Goal: Transaction & Acquisition: Purchase product/service

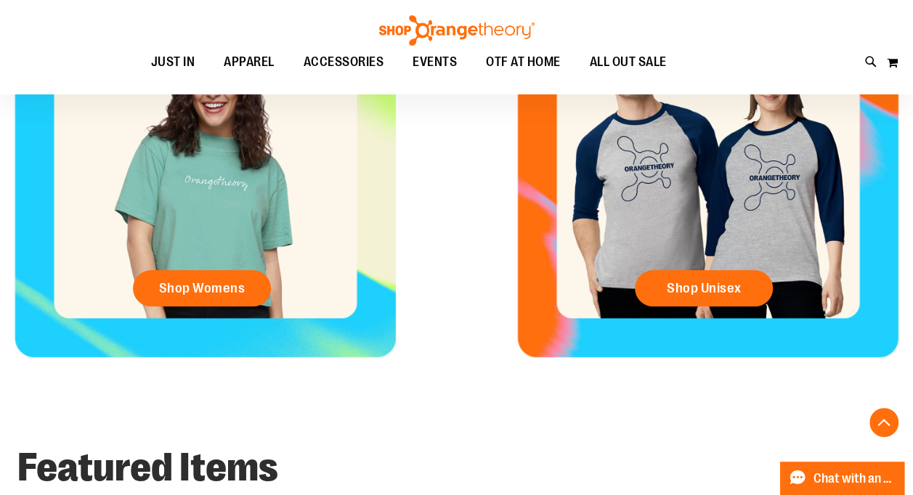
scroll to position [654, 0]
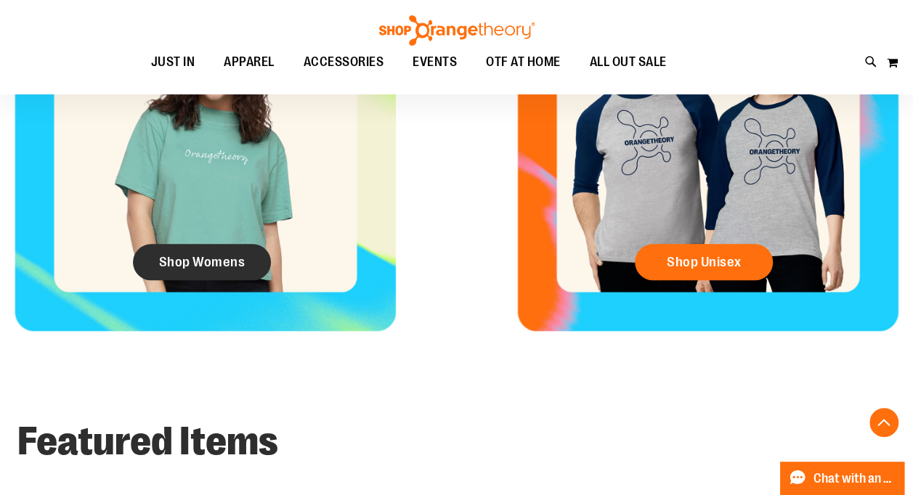
click at [211, 270] on span "Shop Womens" at bounding box center [202, 262] width 86 height 16
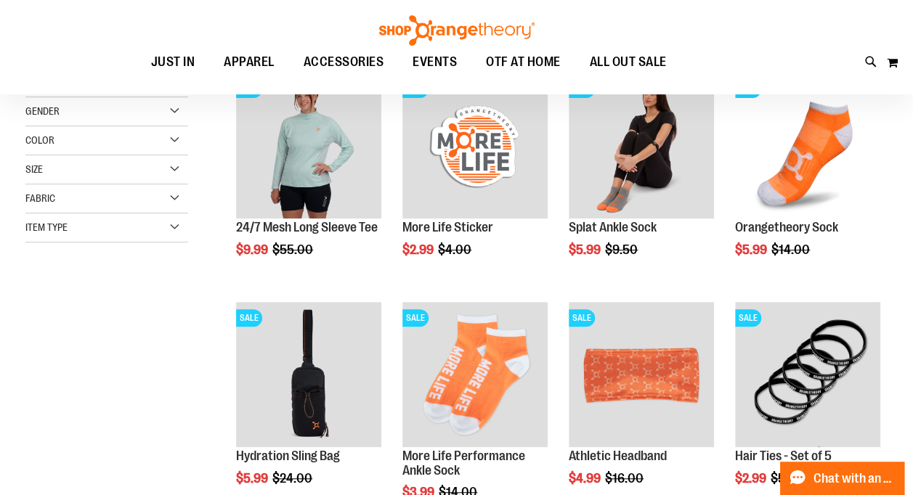
scroll to position [73, 0]
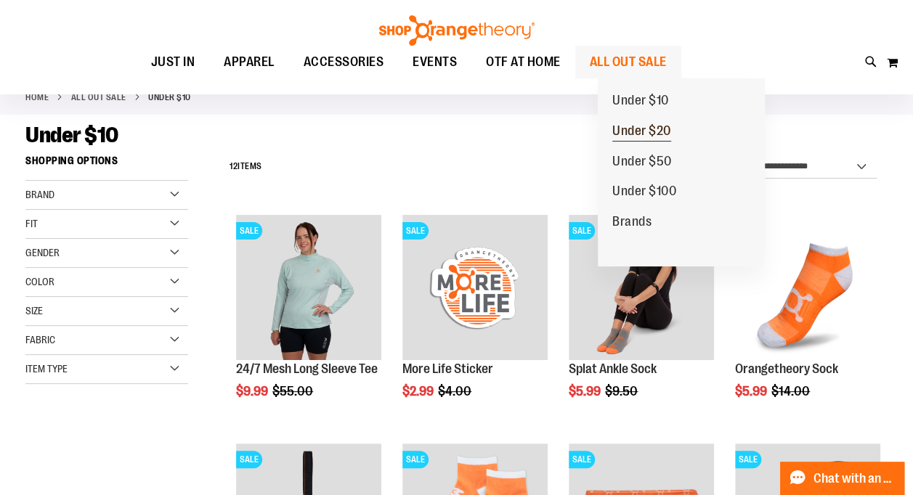
click at [664, 128] on span "Under $20" at bounding box center [641, 132] width 59 height 18
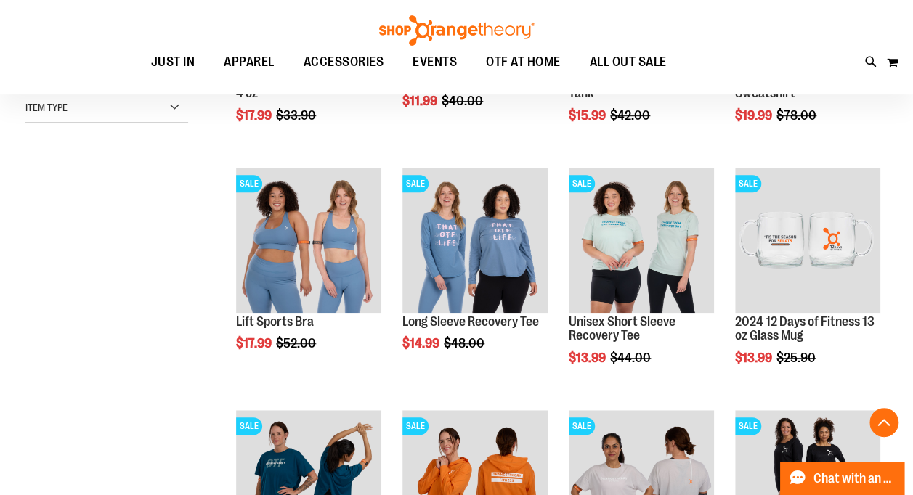
scroll to position [509, 0]
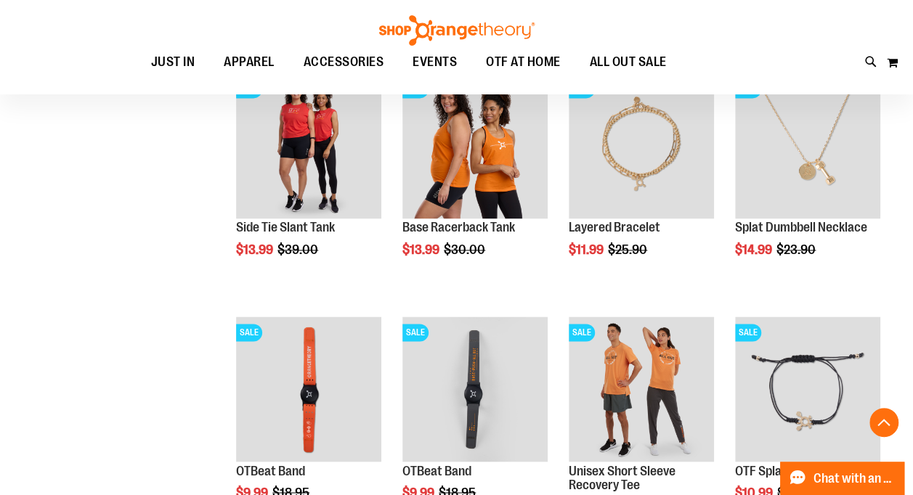
scroll to position [944, 0]
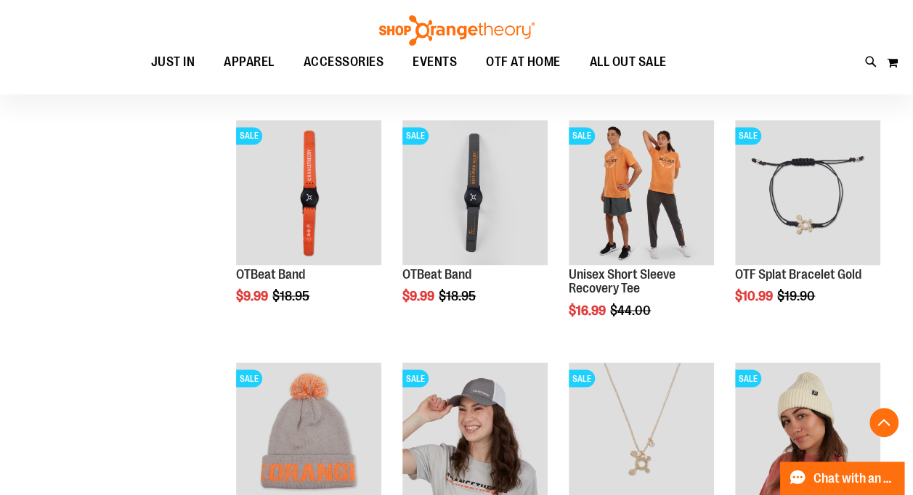
scroll to position [1162, 0]
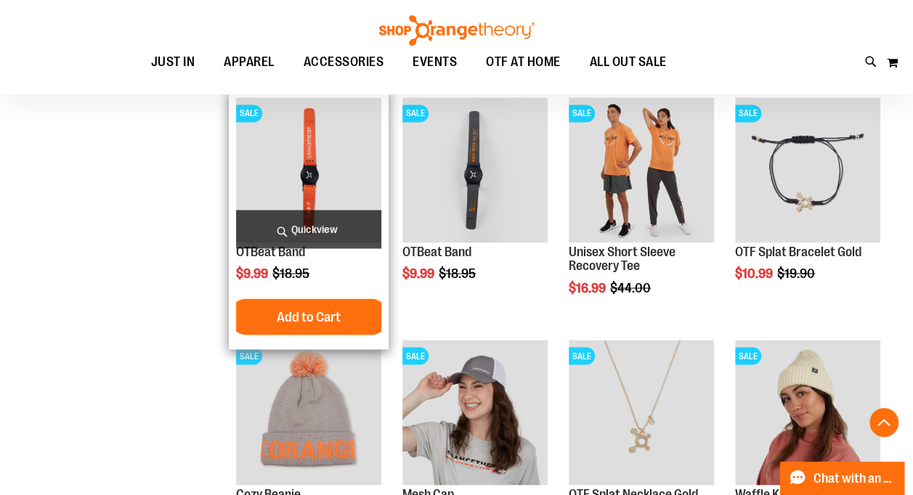
click at [305, 157] on img "product" at bounding box center [308, 169] width 145 height 145
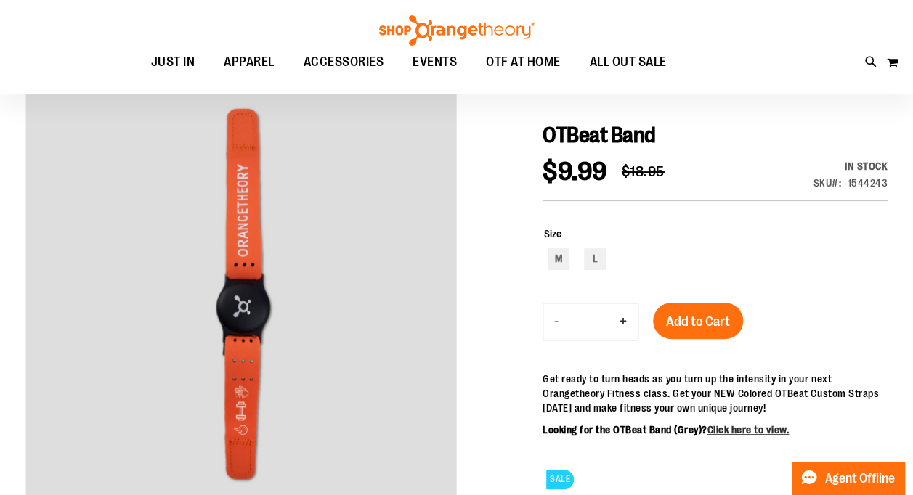
scroll to position [145, 0]
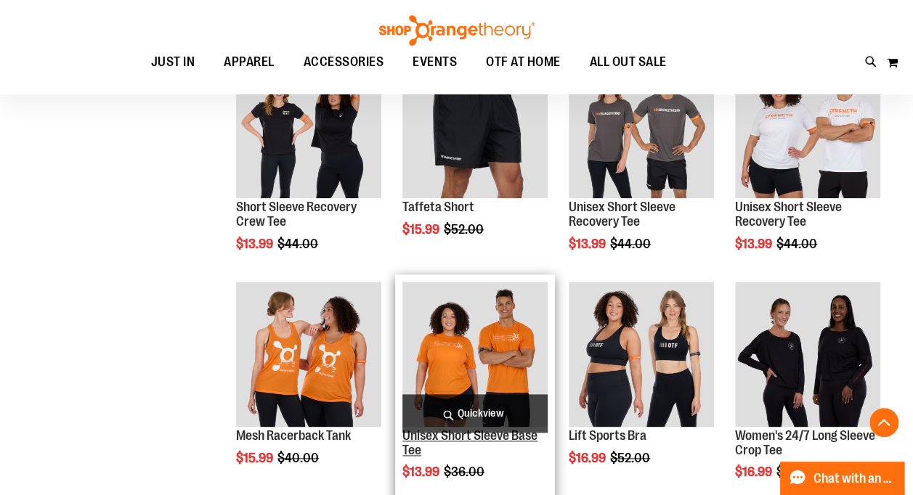
scroll to position [636, 0]
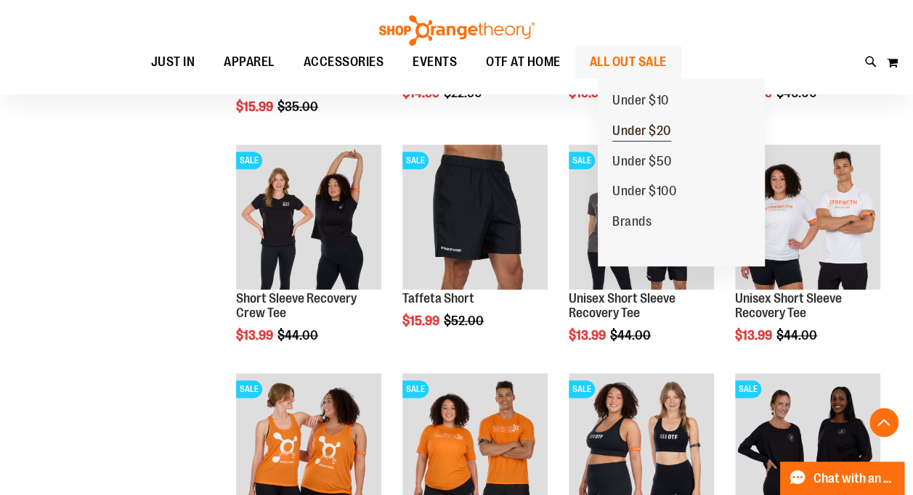
click at [646, 134] on span "Under $20" at bounding box center [641, 132] width 59 height 18
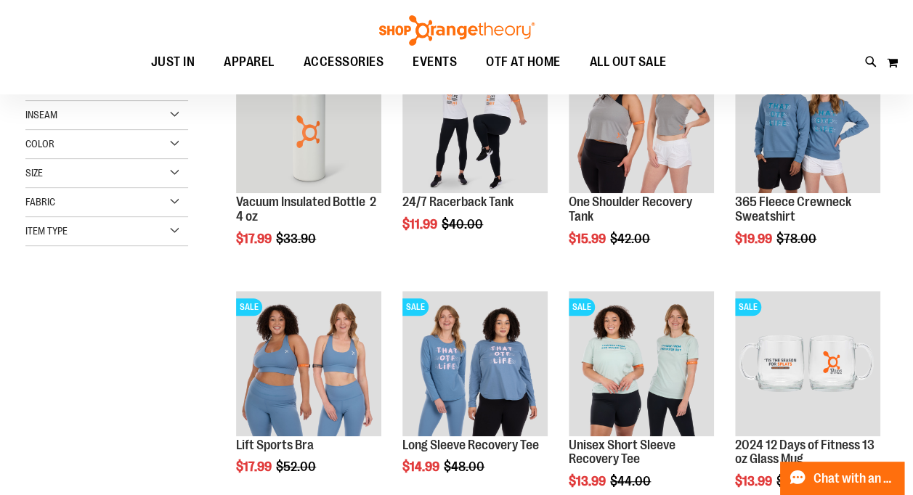
scroll to position [218, 0]
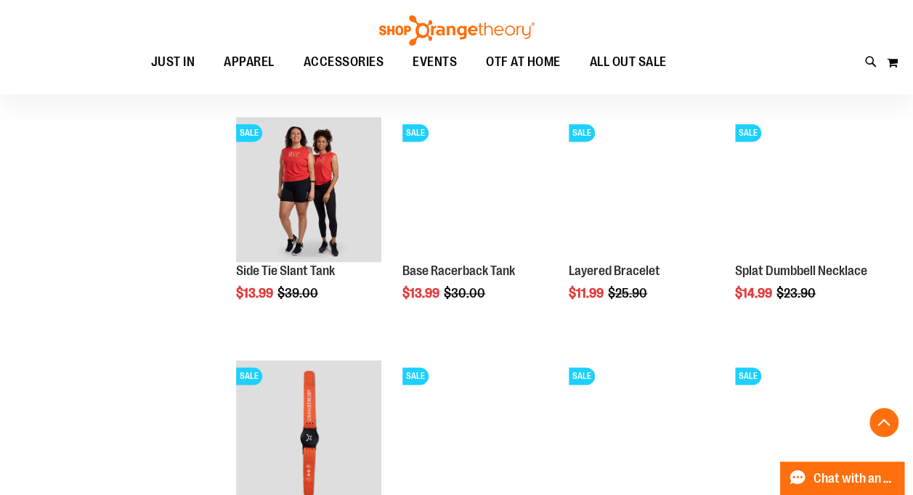
scroll to position [1090, 0]
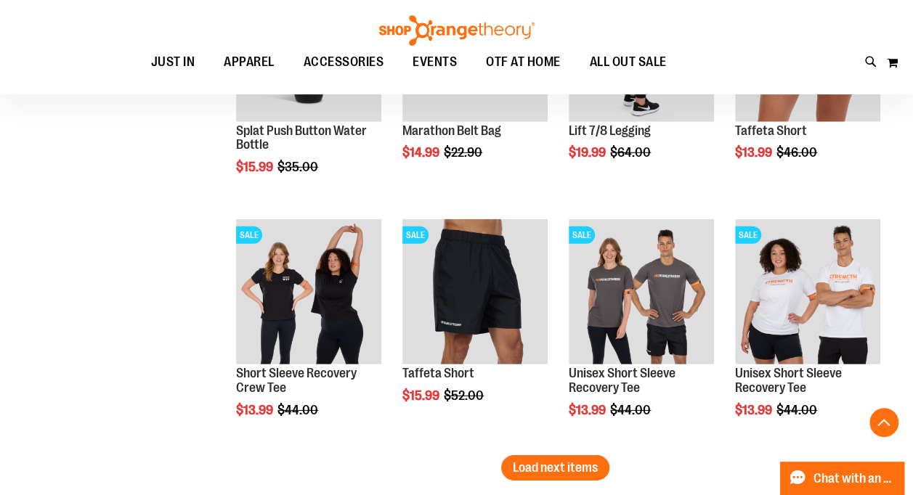
scroll to position [2034, 0]
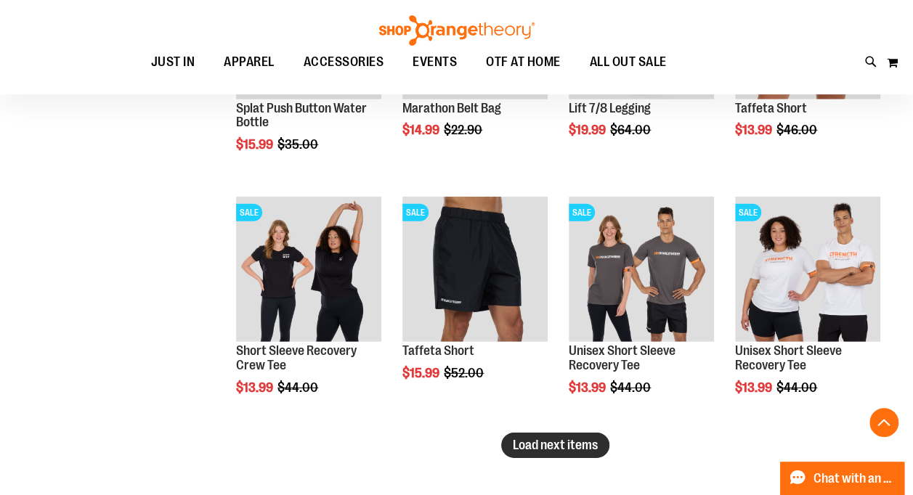
click at [551, 444] on span "Load next items" at bounding box center [555, 445] width 85 height 15
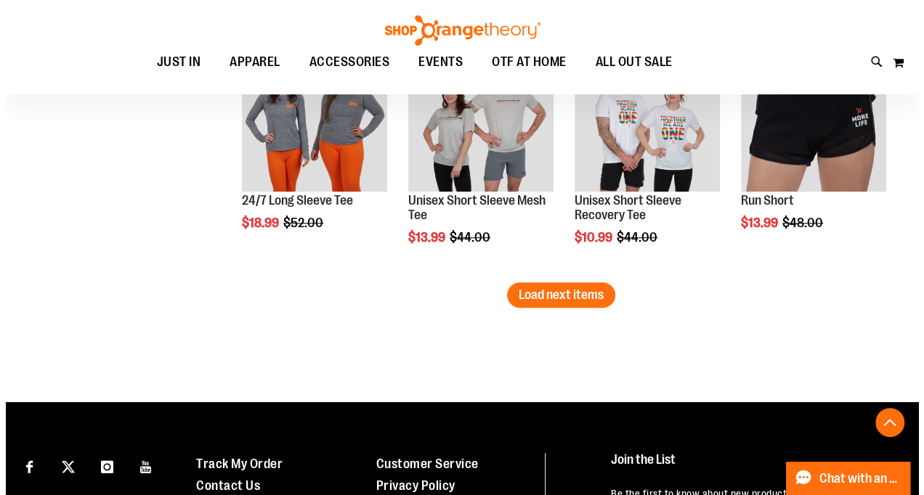
scroll to position [2978, 0]
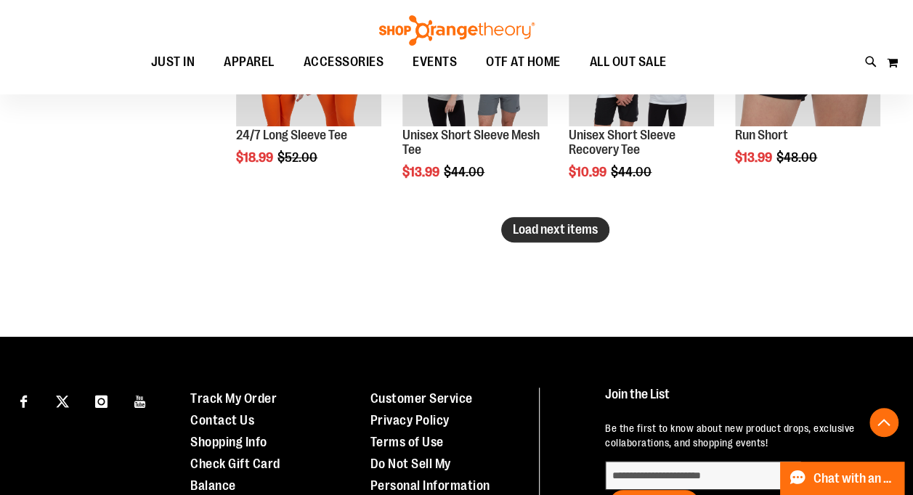
click at [564, 230] on span "Load next items" at bounding box center [555, 229] width 85 height 15
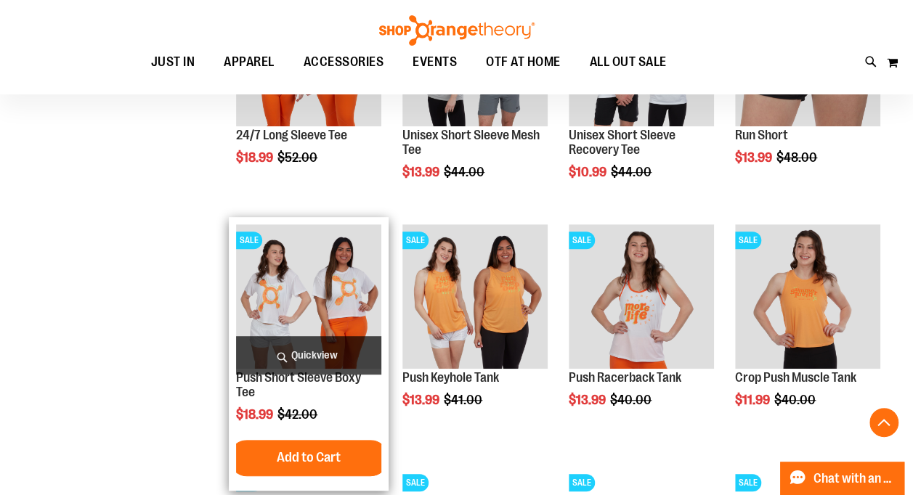
click at [321, 294] on img "product" at bounding box center [308, 296] width 145 height 145
click at [315, 351] on span "Quickview" at bounding box center [308, 355] width 145 height 39
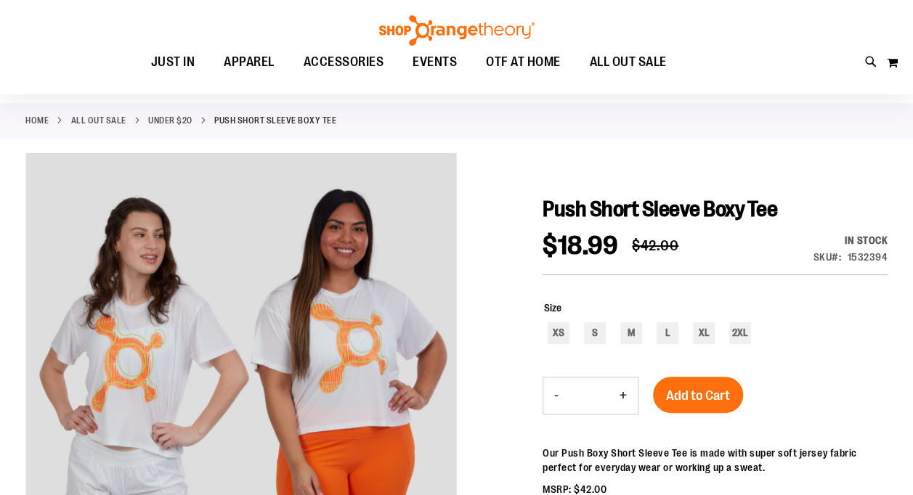
scroll to position [73, 0]
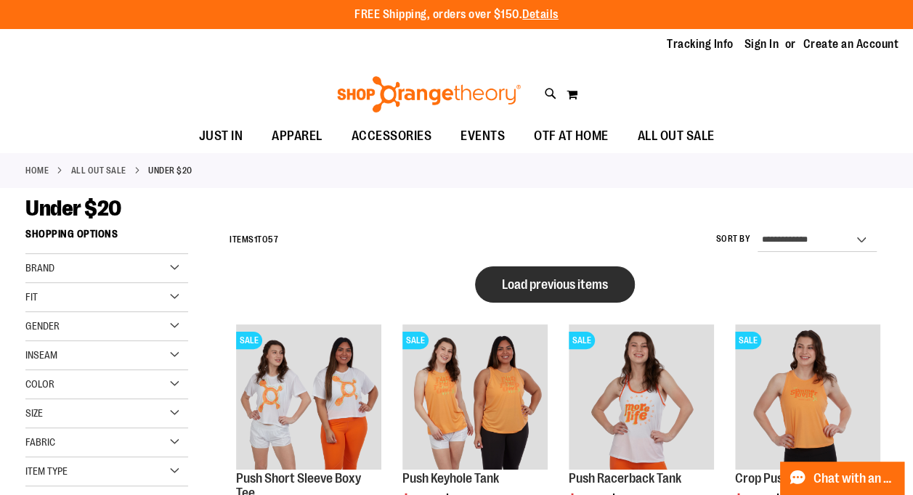
click at [546, 277] on span "Load previous items" at bounding box center [555, 284] width 106 height 15
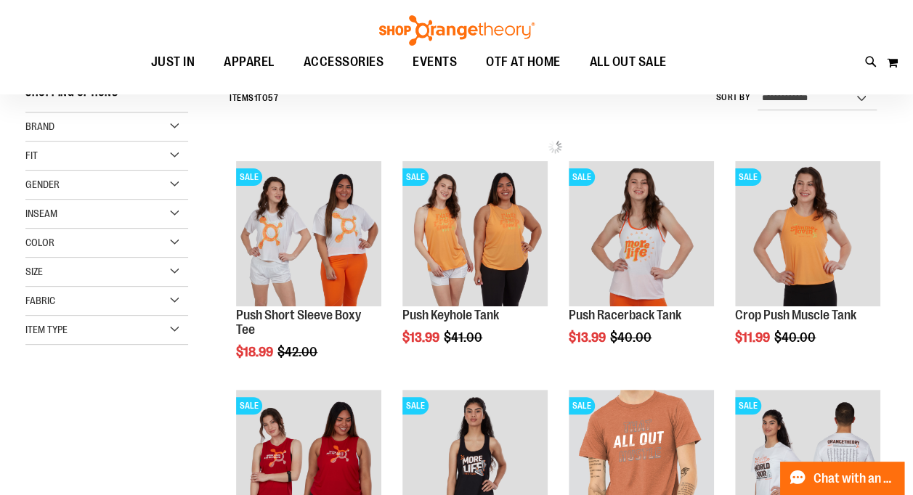
scroll to position [145, 0]
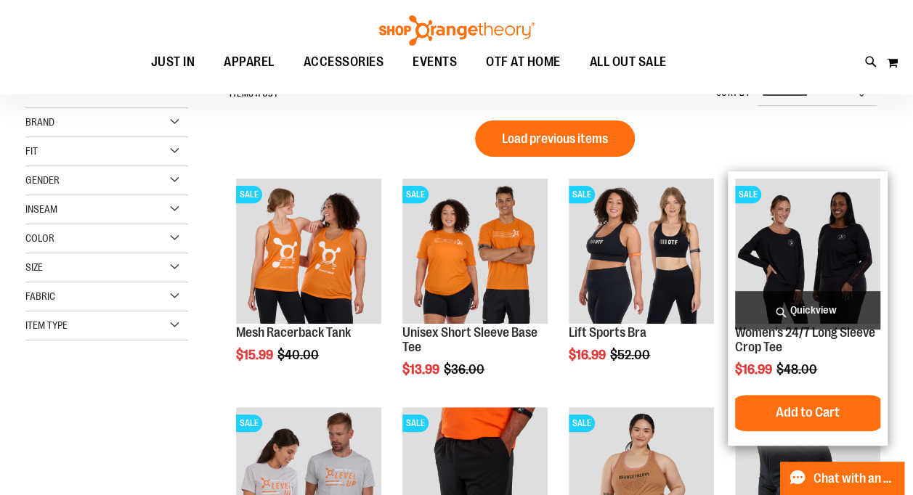
click at [789, 256] on img "product" at bounding box center [807, 251] width 145 height 145
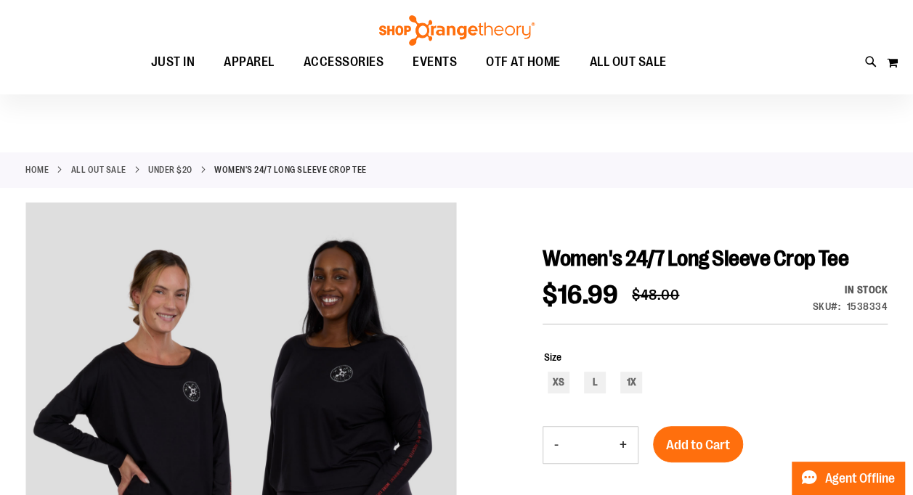
scroll to position [145, 0]
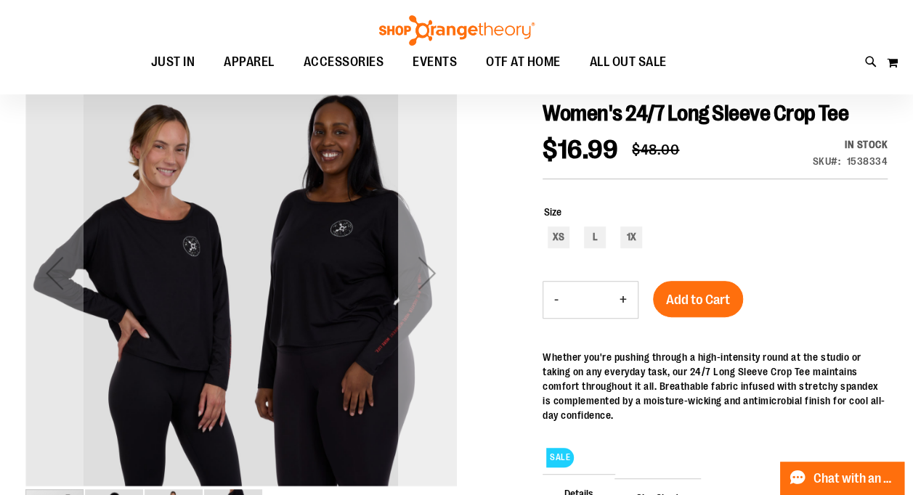
click at [430, 267] on div "Next" at bounding box center [427, 273] width 58 height 58
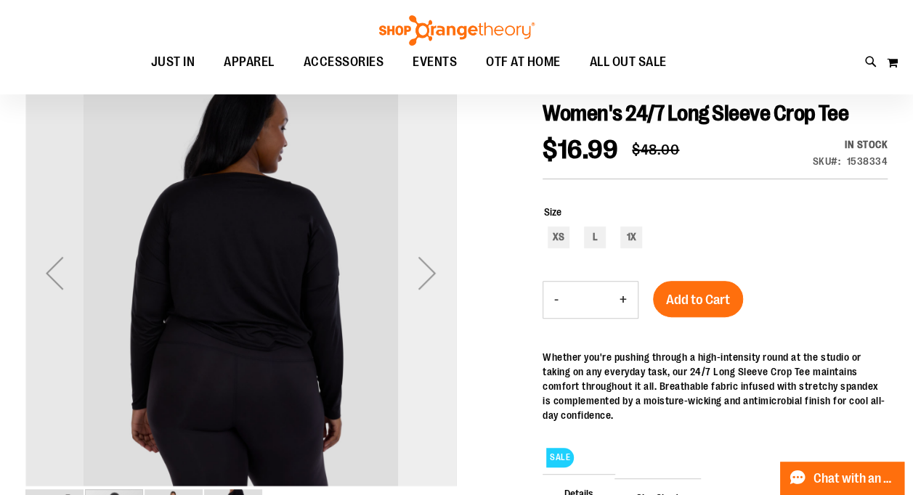
click at [433, 261] on div "Next" at bounding box center [427, 273] width 58 height 58
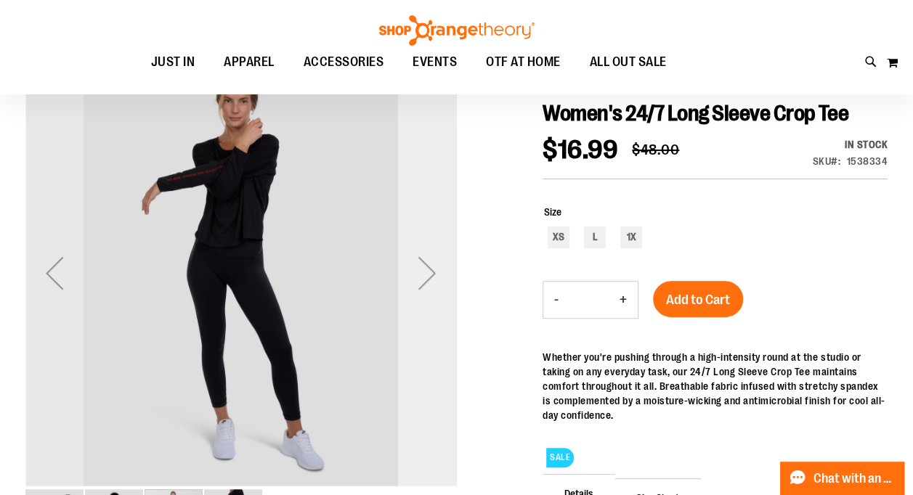
click at [432, 269] on div "Next" at bounding box center [427, 273] width 58 height 58
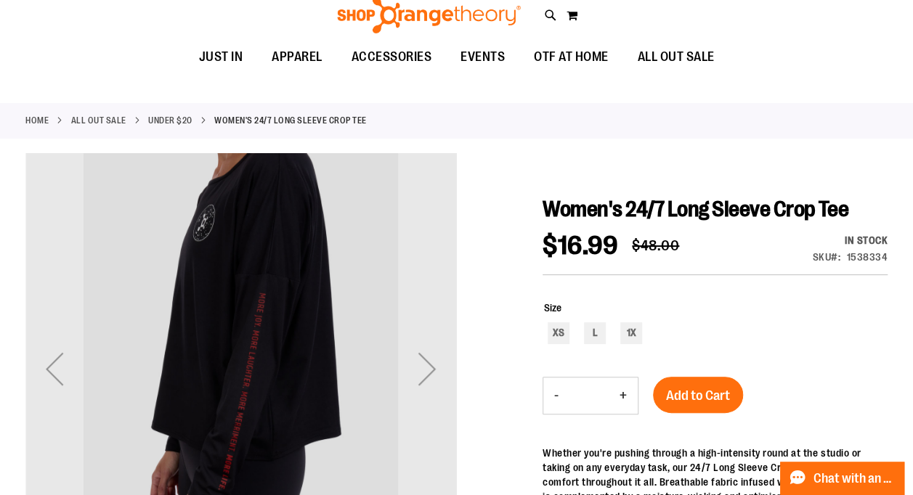
scroll to position [0, 0]
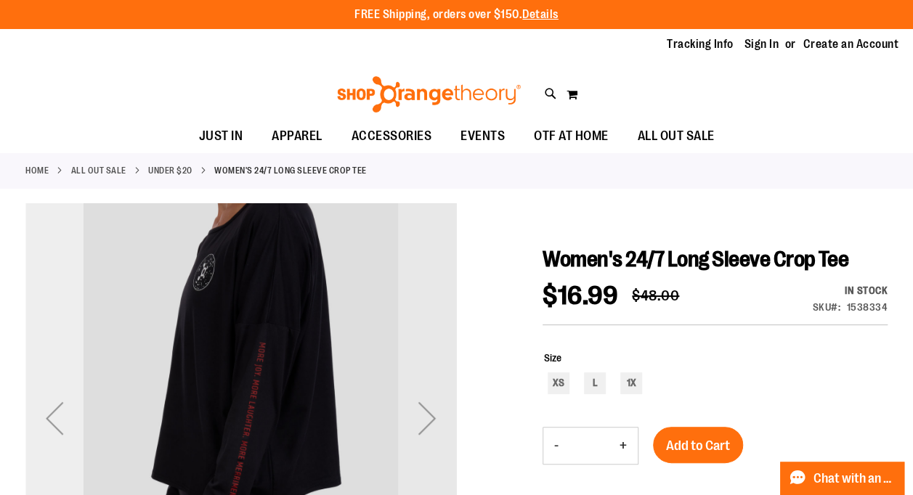
click at [41, 414] on div "Previous" at bounding box center [54, 418] width 58 height 58
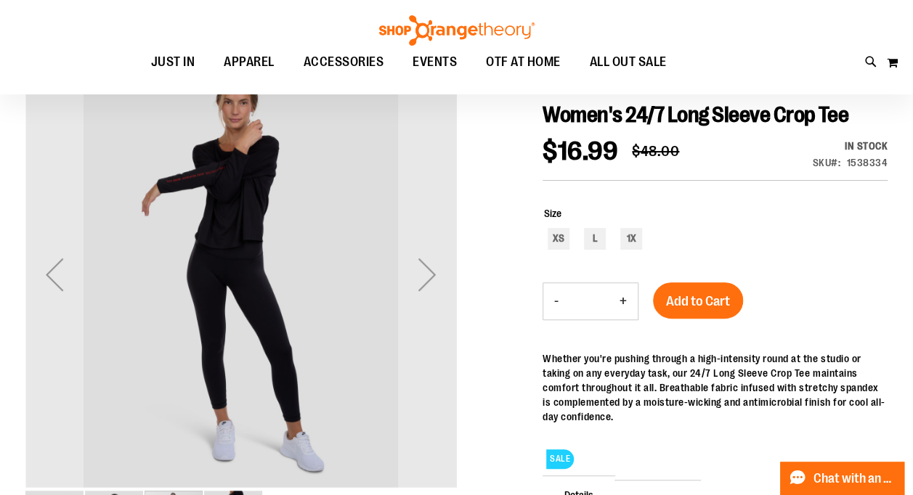
scroll to position [145, 0]
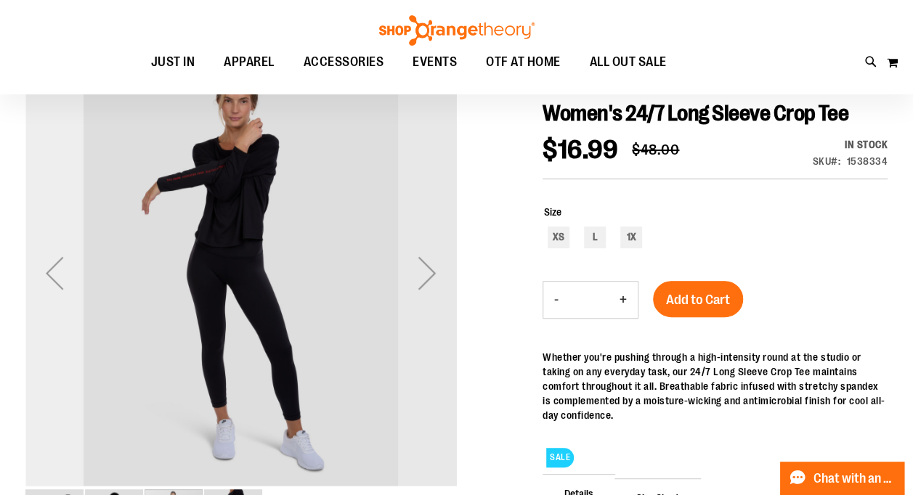
click at [51, 264] on div "Previous" at bounding box center [54, 273] width 58 height 58
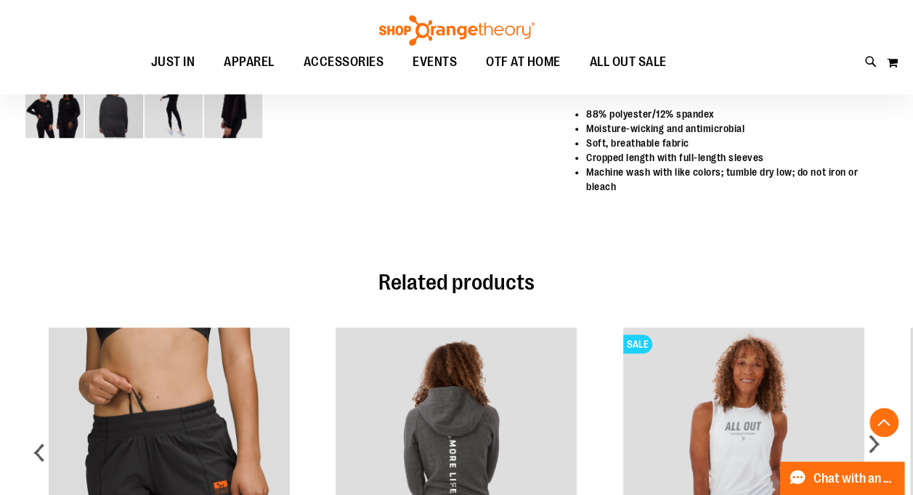
scroll to position [436, 0]
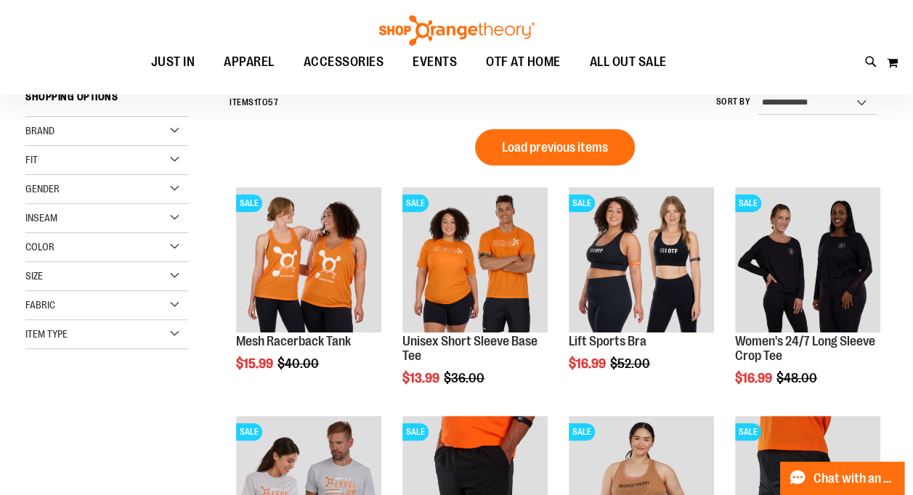
scroll to position [145, 0]
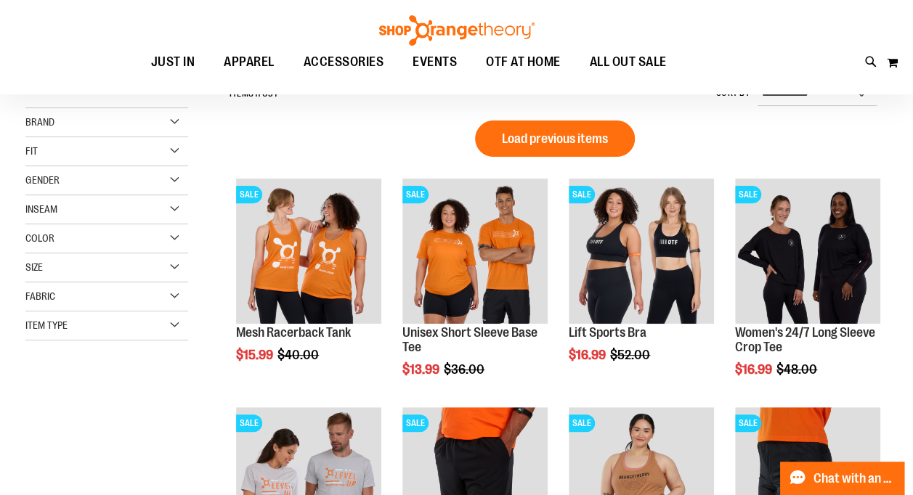
click at [171, 238] on div "Color" at bounding box center [106, 238] width 163 height 29
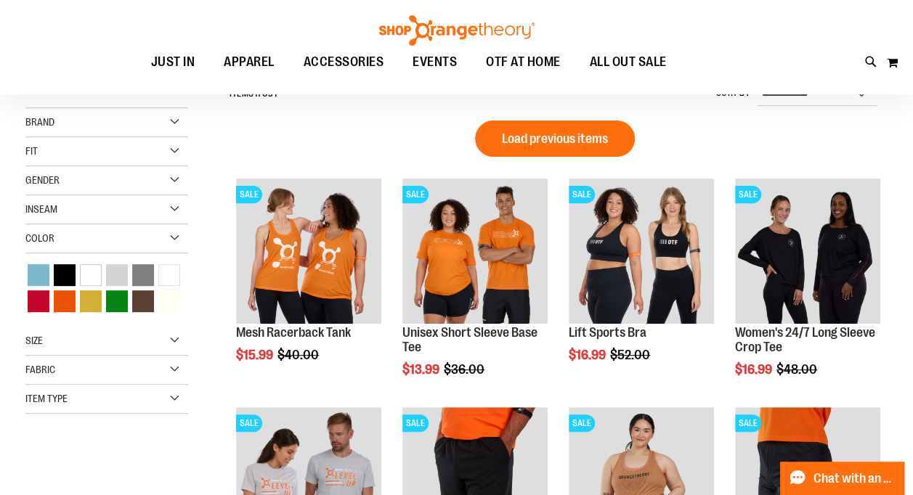
click at [170, 341] on div "Size" at bounding box center [106, 341] width 163 height 29
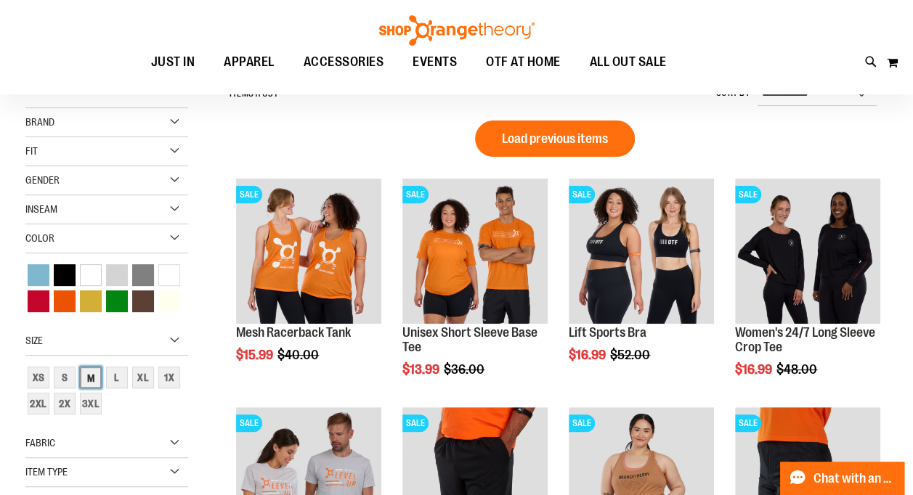
click at [97, 376] on div "M" at bounding box center [91, 378] width 22 height 22
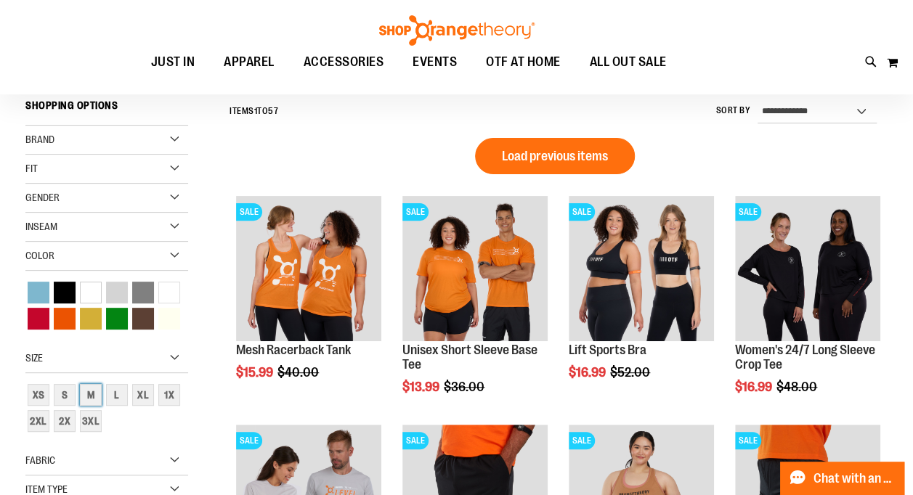
scroll to position [127, 0]
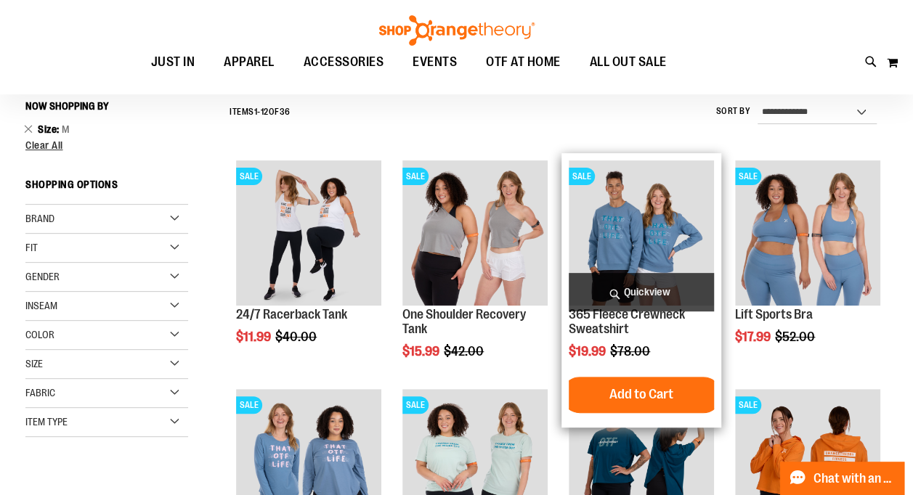
click at [666, 224] on img "product" at bounding box center [641, 233] width 145 height 145
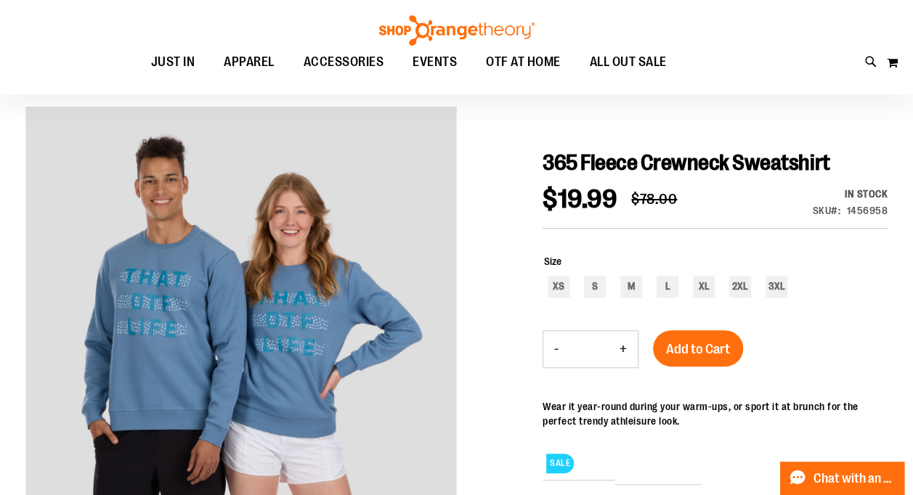
scroll to position [145, 0]
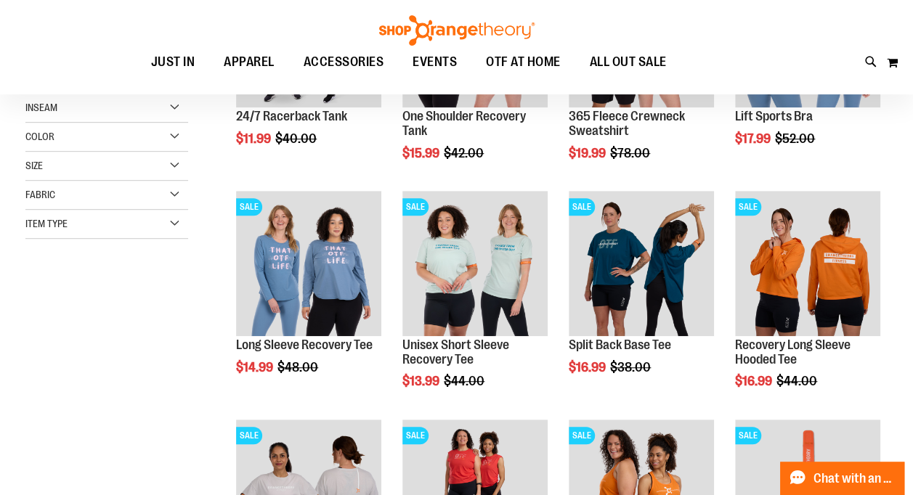
scroll to position [345, 0]
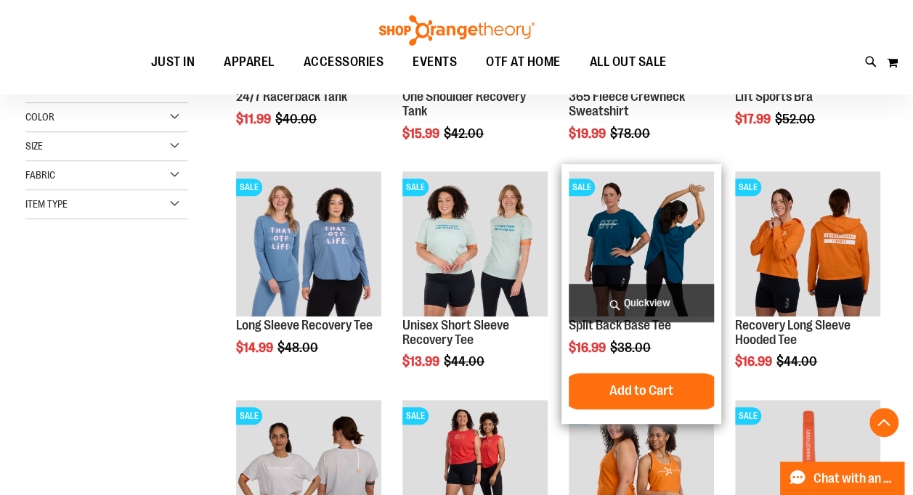
click at [621, 238] on img "product" at bounding box center [641, 243] width 145 height 145
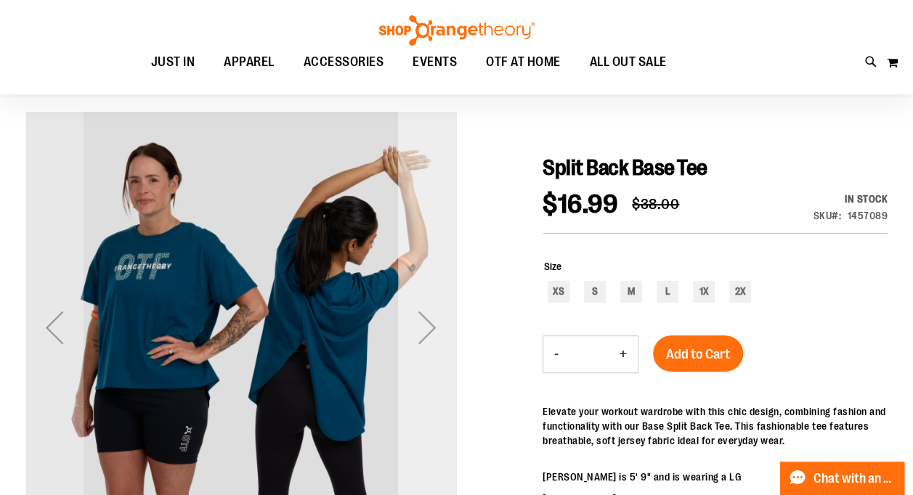
scroll to position [73, 0]
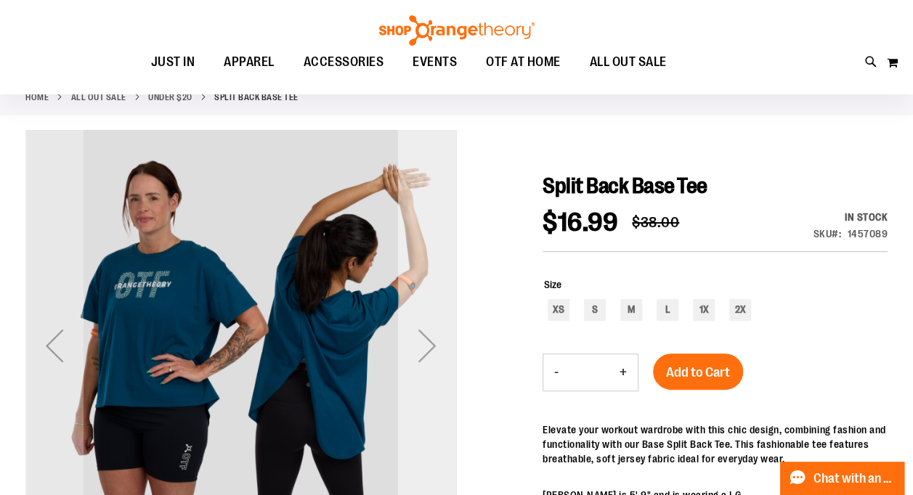
click at [429, 333] on div "Next" at bounding box center [427, 346] width 58 height 58
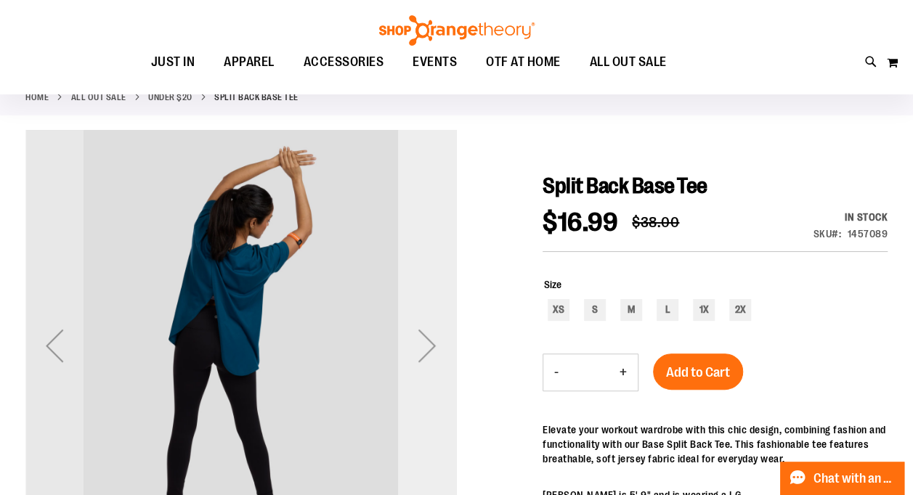
click at [425, 336] on div "Next" at bounding box center [427, 346] width 58 height 58
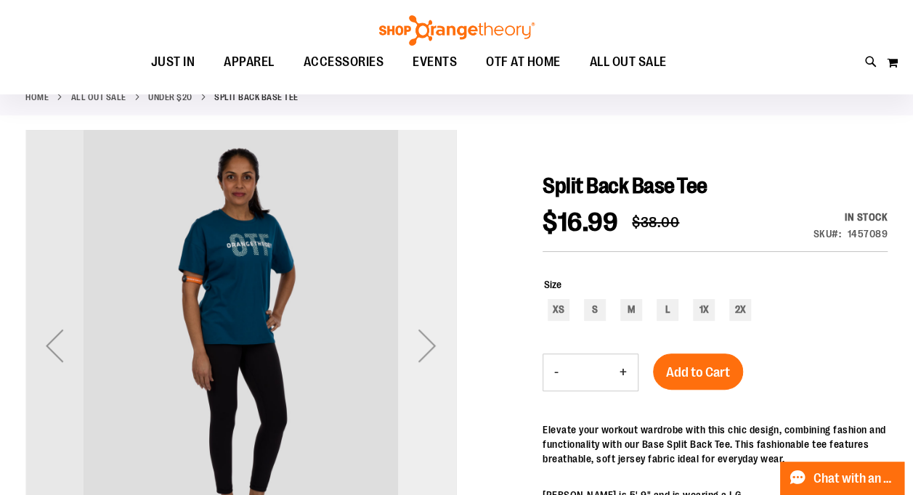
click at [425, 336] on div "Next" at bounding box center [427, 346] width 58 height 58
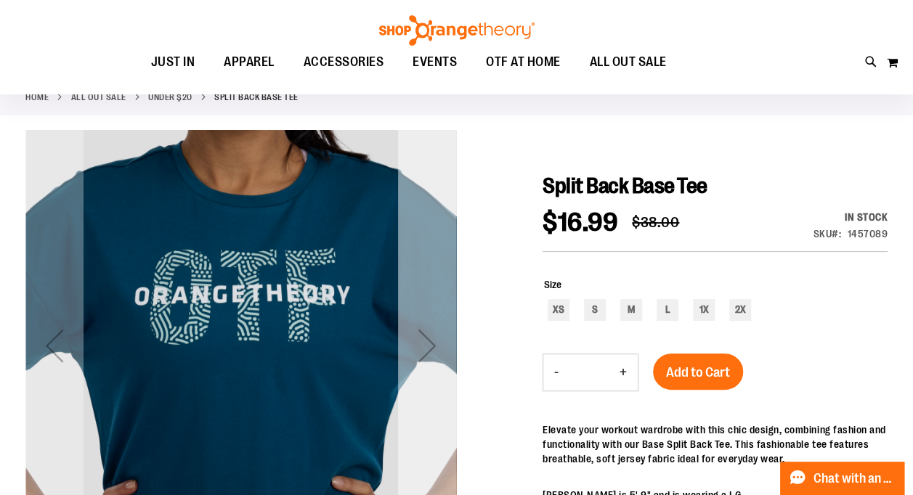
click at [425, 336] on div "Next" at bounding box center [427, 346] width 58 height 58
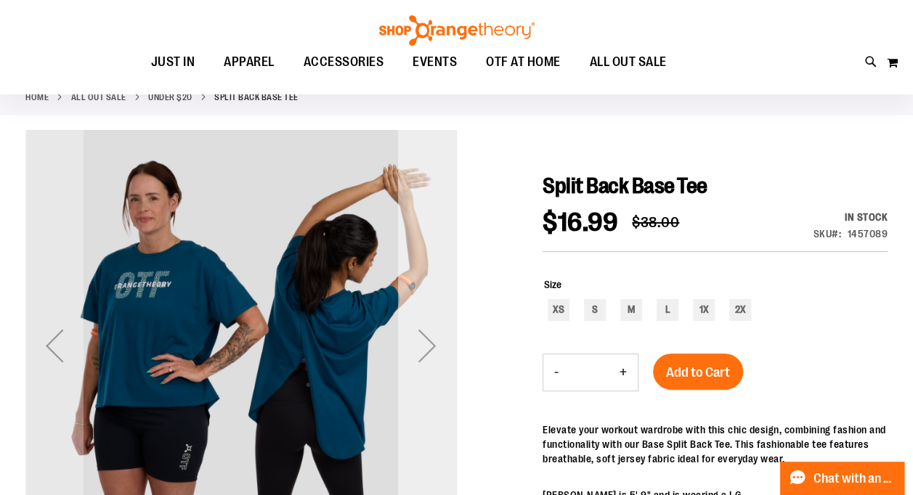
click at [425, 336] on div "Next" at bounding box center [427, 346] width 58 height 58
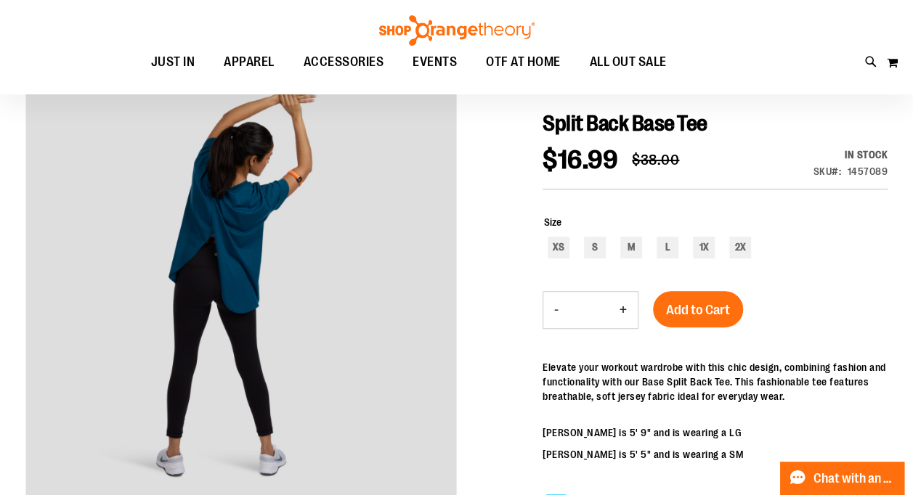
scroll to position [145, 0]
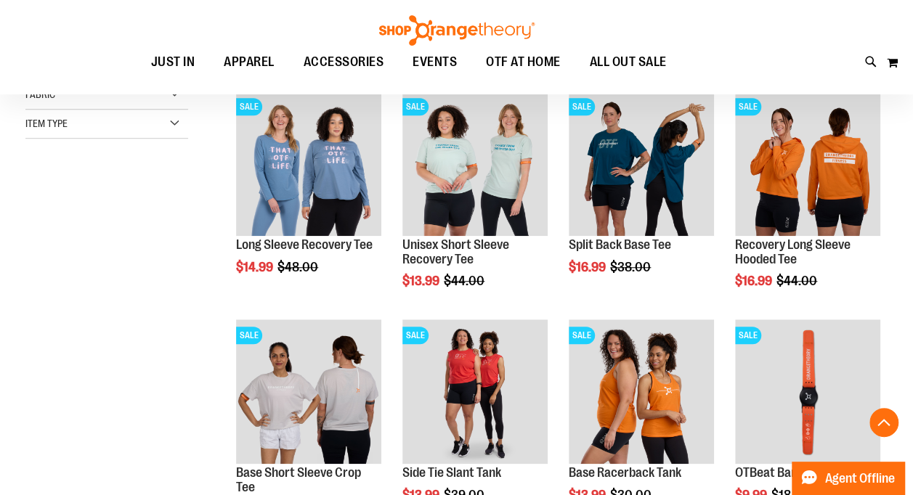
scroll to position [418, 0]
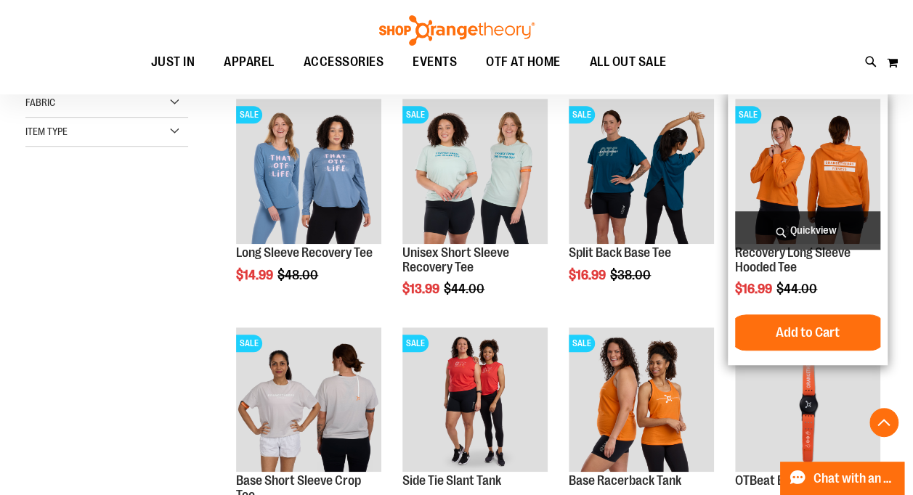
click at [814, 174] on img "product" at bounding box center [807, 171] width 145 height 145
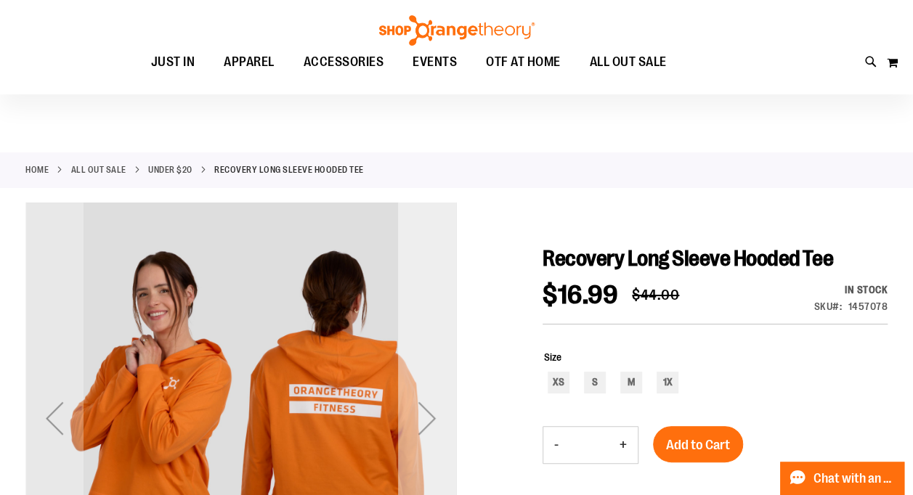
scroll to position [145, 0]
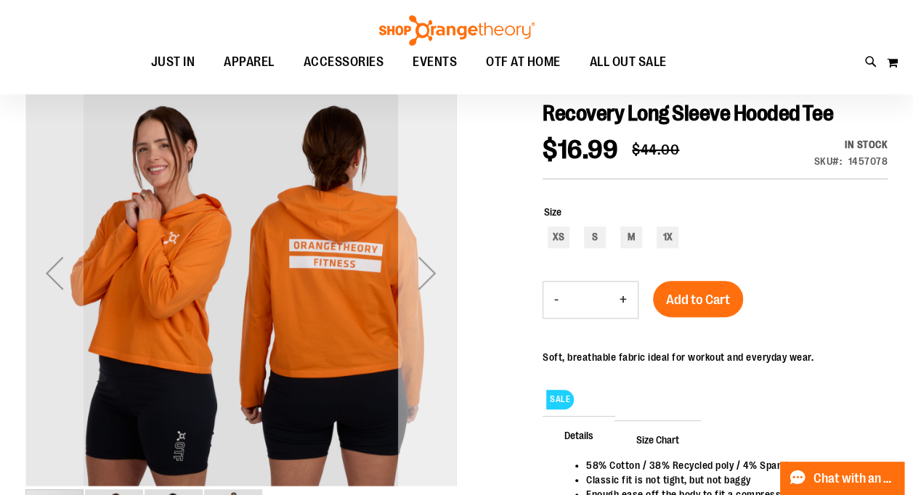
click at [429, 270] on div "Next" at bounding box center [427, 273] width 58 height 58
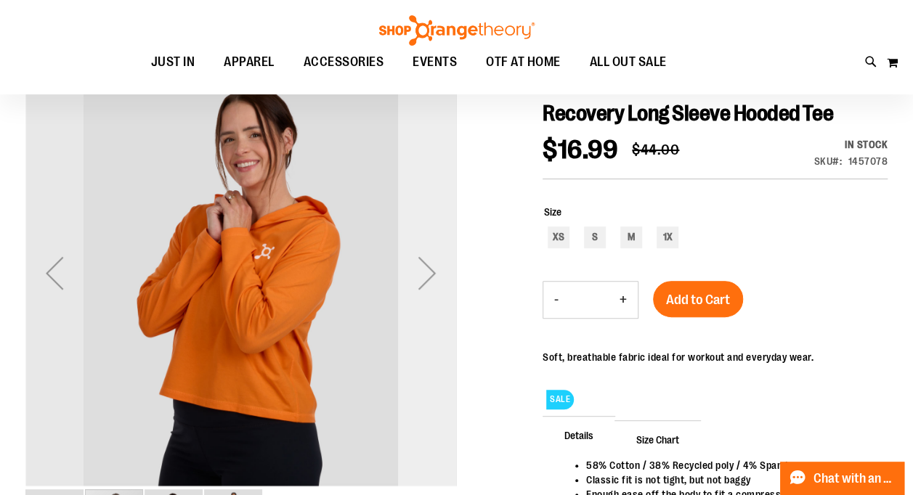
click at [427, 270] on div "Next" at bounding box center [427, 273] width 58 height 58
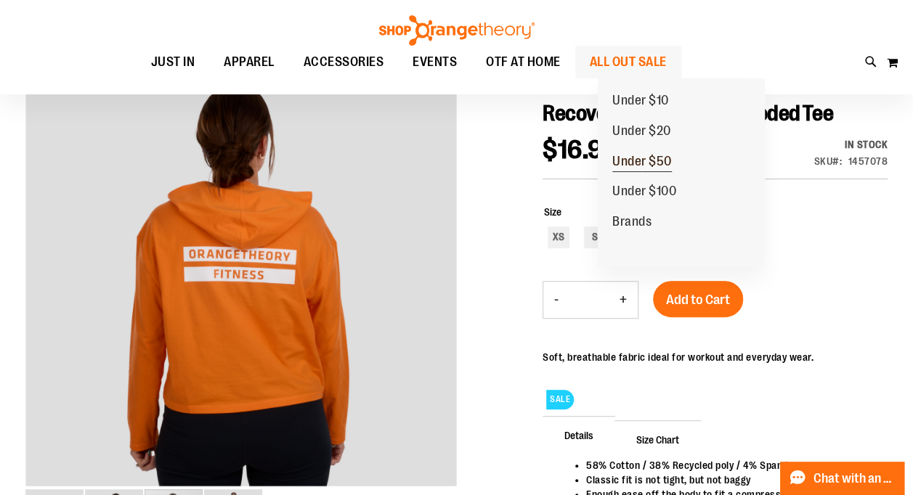
click at [660, 165] on span "Under $50" at bounding box center [642, 163] width 60 height 18
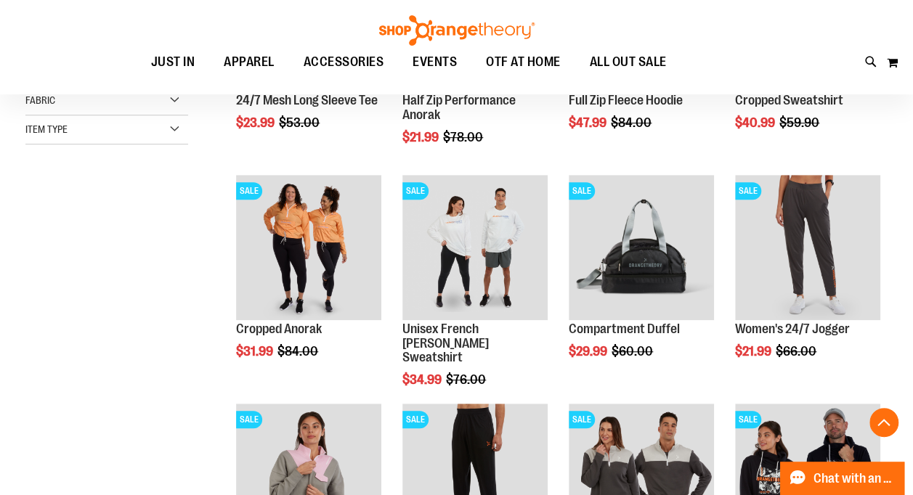
scroll to position [363, 0]
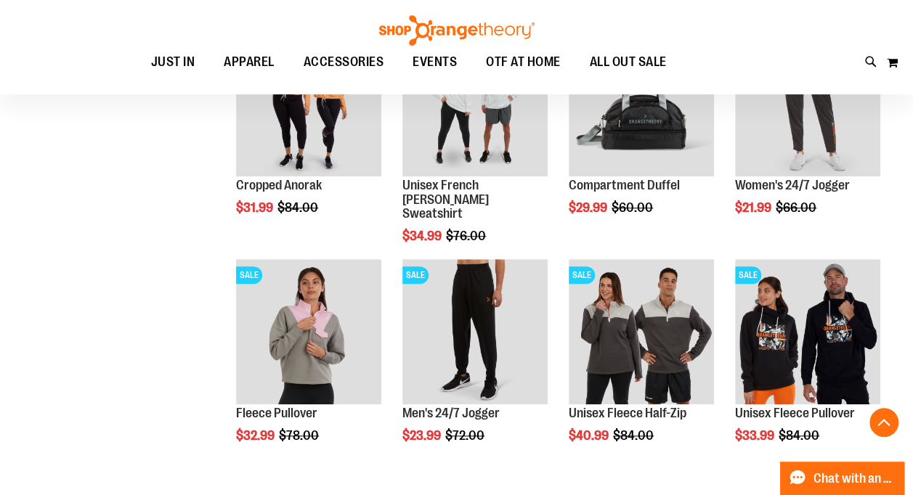
scroll to position [509, 0]
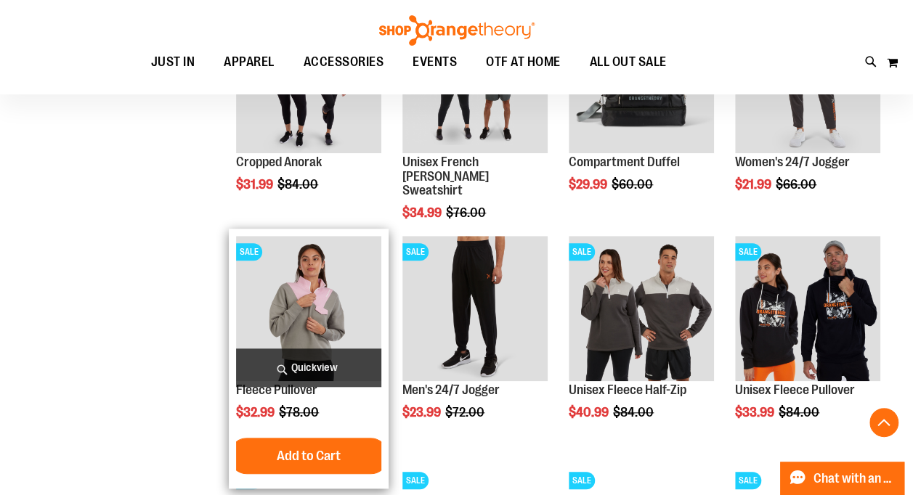
click at [325, 315] on img "product" at bounding box center [308, 308] width 145 height 145
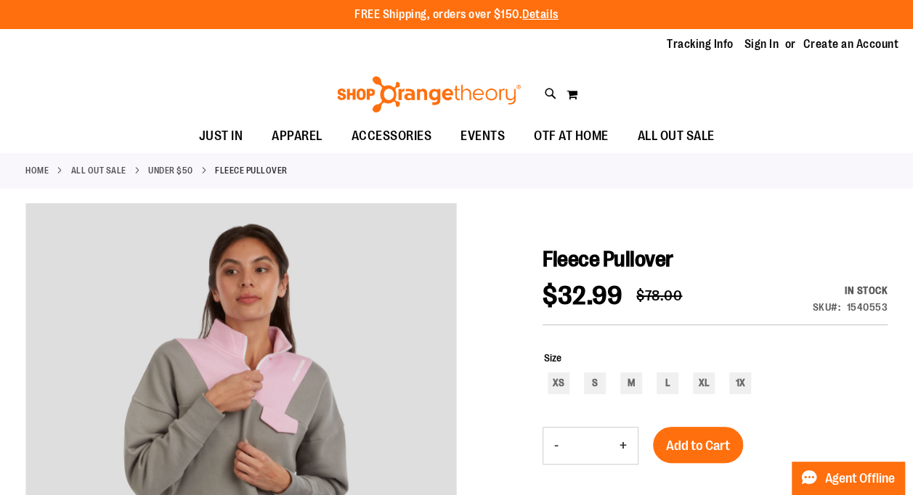
scroll to position [145, 0]
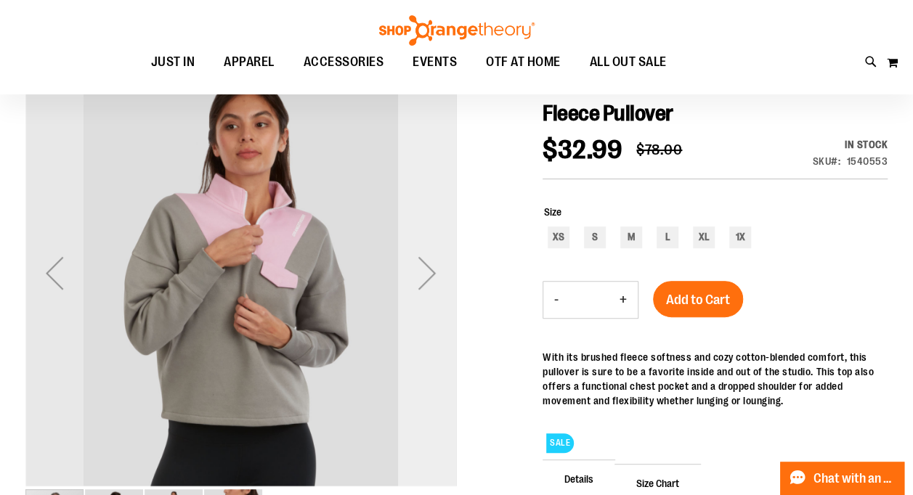
click at [426, 264] on div "Next" at bounding box center [427, 273] width 58 height 58
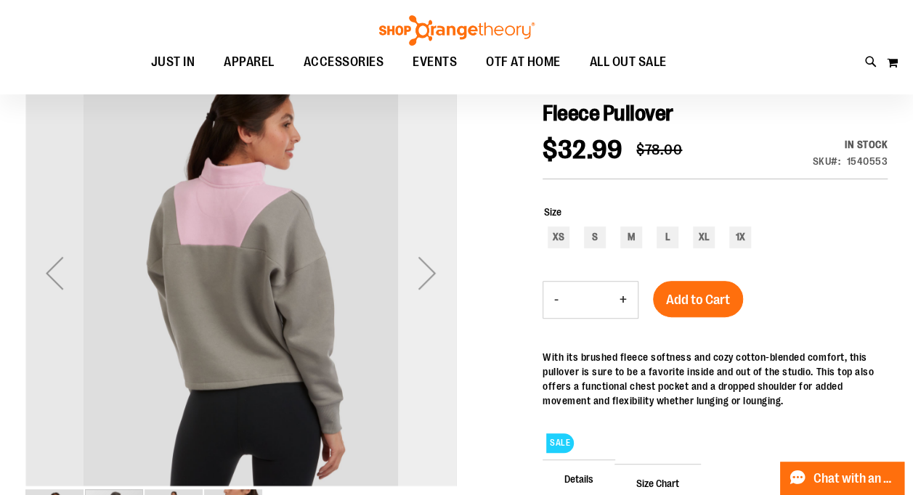
click at [426, 264] on div "Next" at bounding box center [427, 273] width 58 height 58
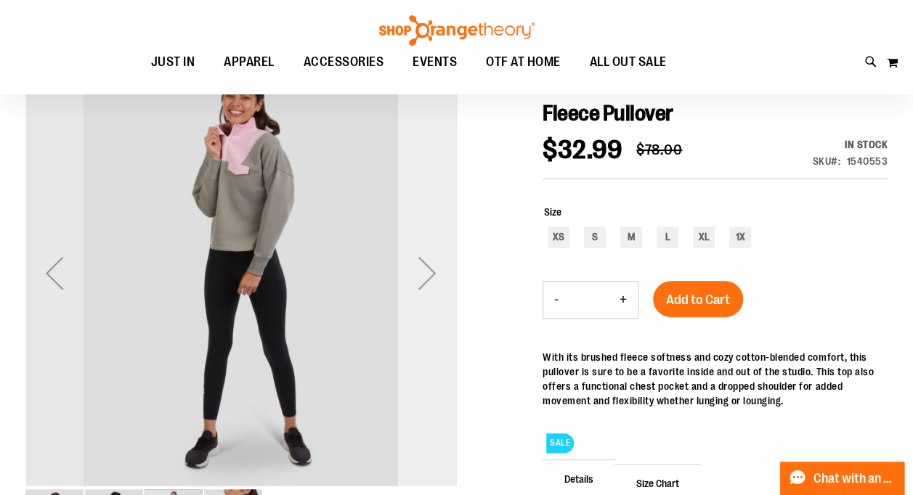
click at [426, 264] on div "Next" at bounding box center [427, 273] width 58 height 58
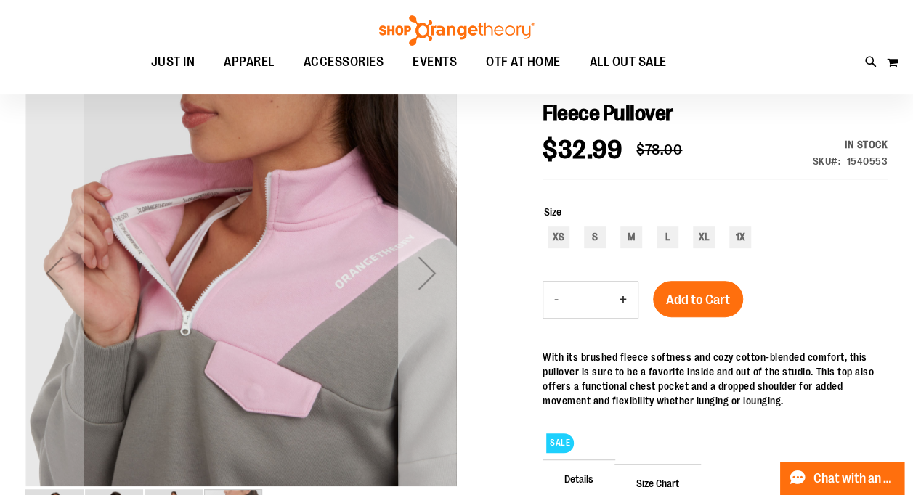
click at [426, 264] on div "Next" at bounding box center [427, 273] width 58 height 58
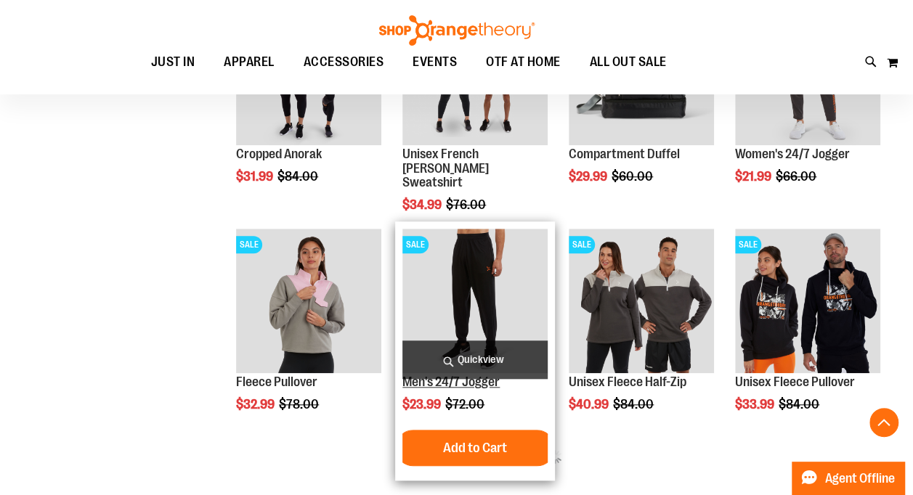
scroll to position [509, 0]
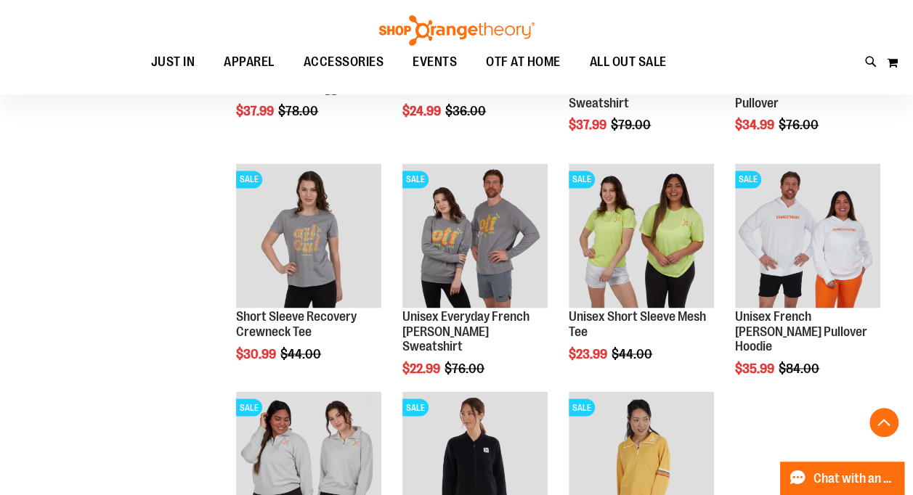
scroll to position [1017, 0]
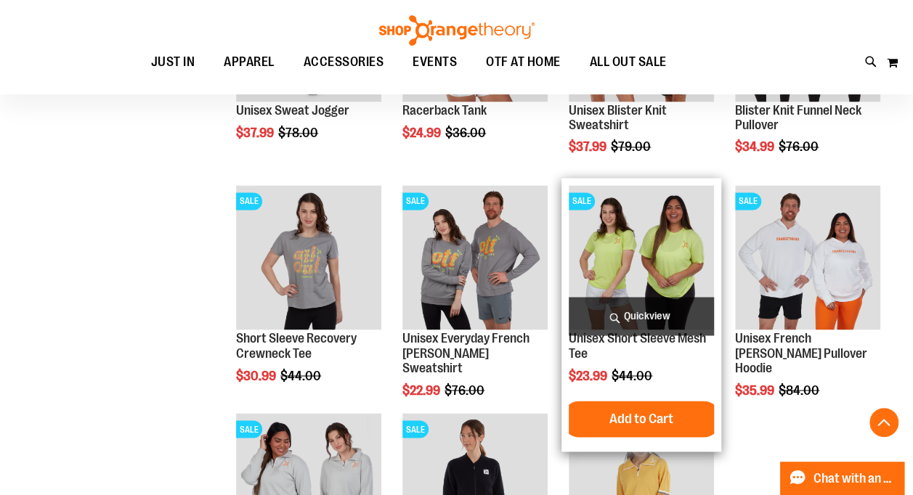
click at [625, 246] on img "product" at bounding box center [641, 257] width 145 height 145
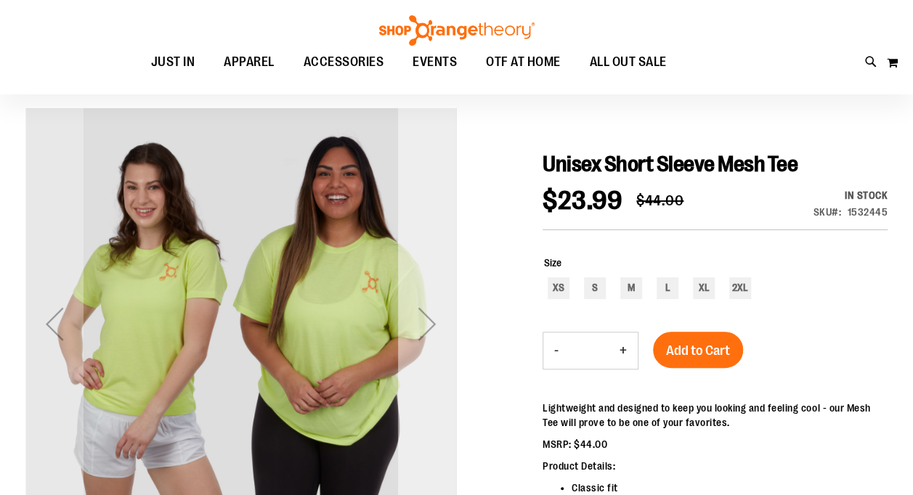
scroll to position [218, 0]
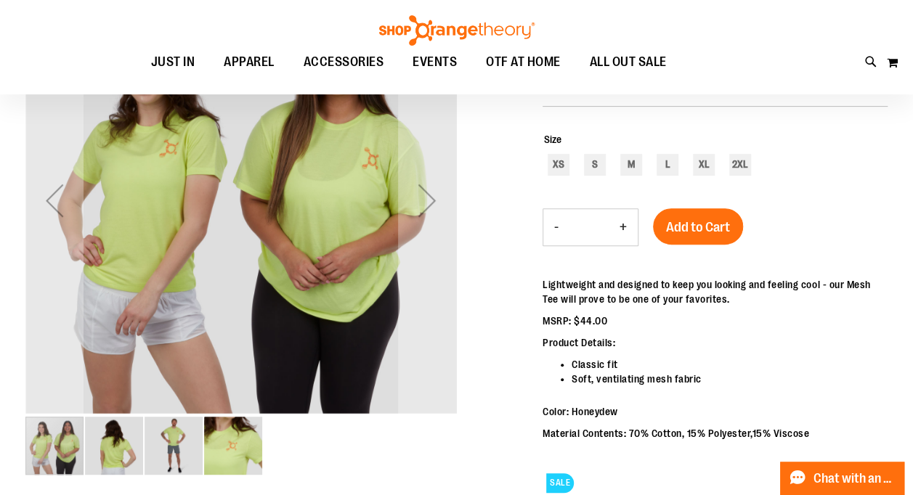
click at [105, 452] on img "image 2 of 4" at bounding box center [114, 446] width 58 height 58
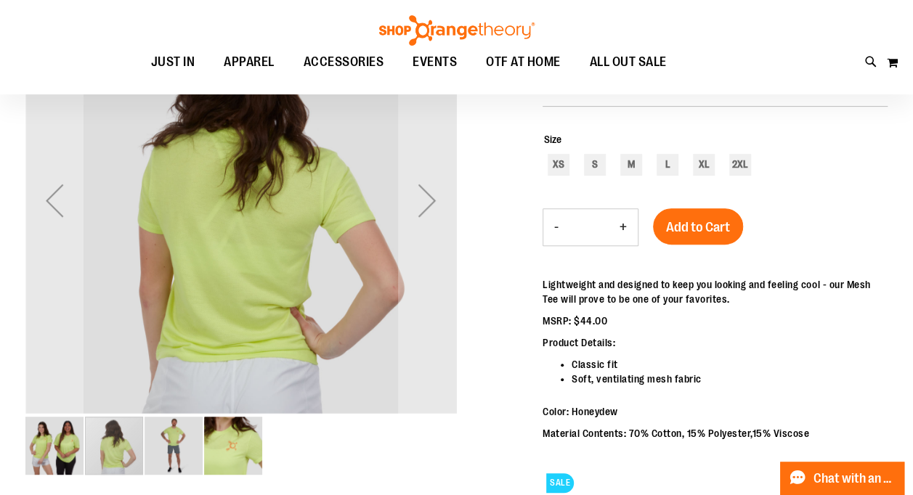
click at [170, 449] on img "image 3 of 4" at bounding box center [174, 446] width 58 height 58
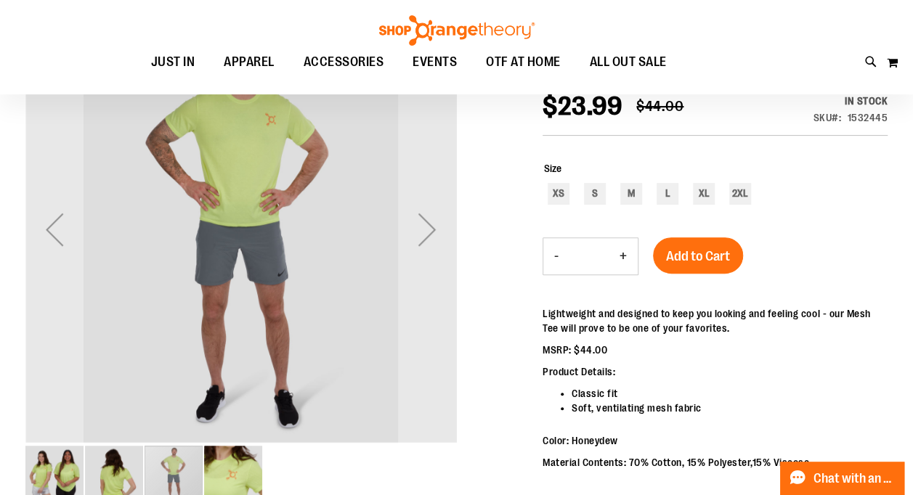
scroll to position [145, 0]
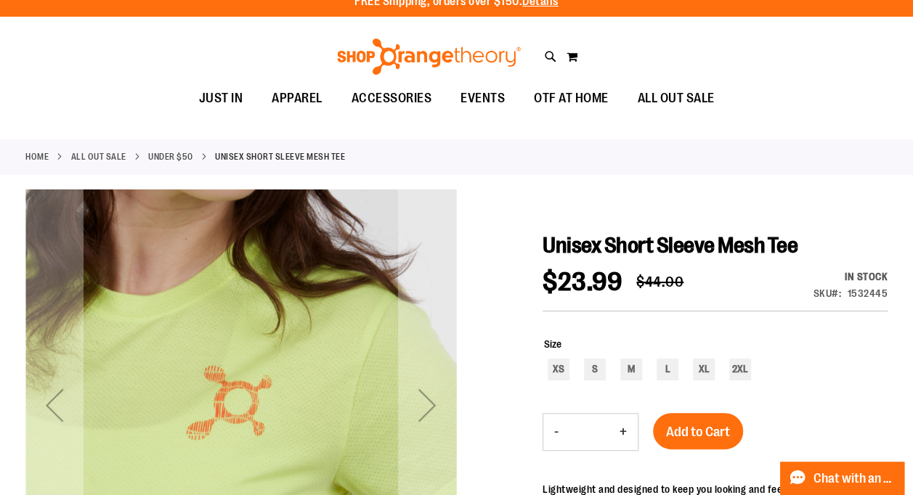
scroll to position [0, 0]
